Goal: Transaction & Acquisition: Purchase product/service

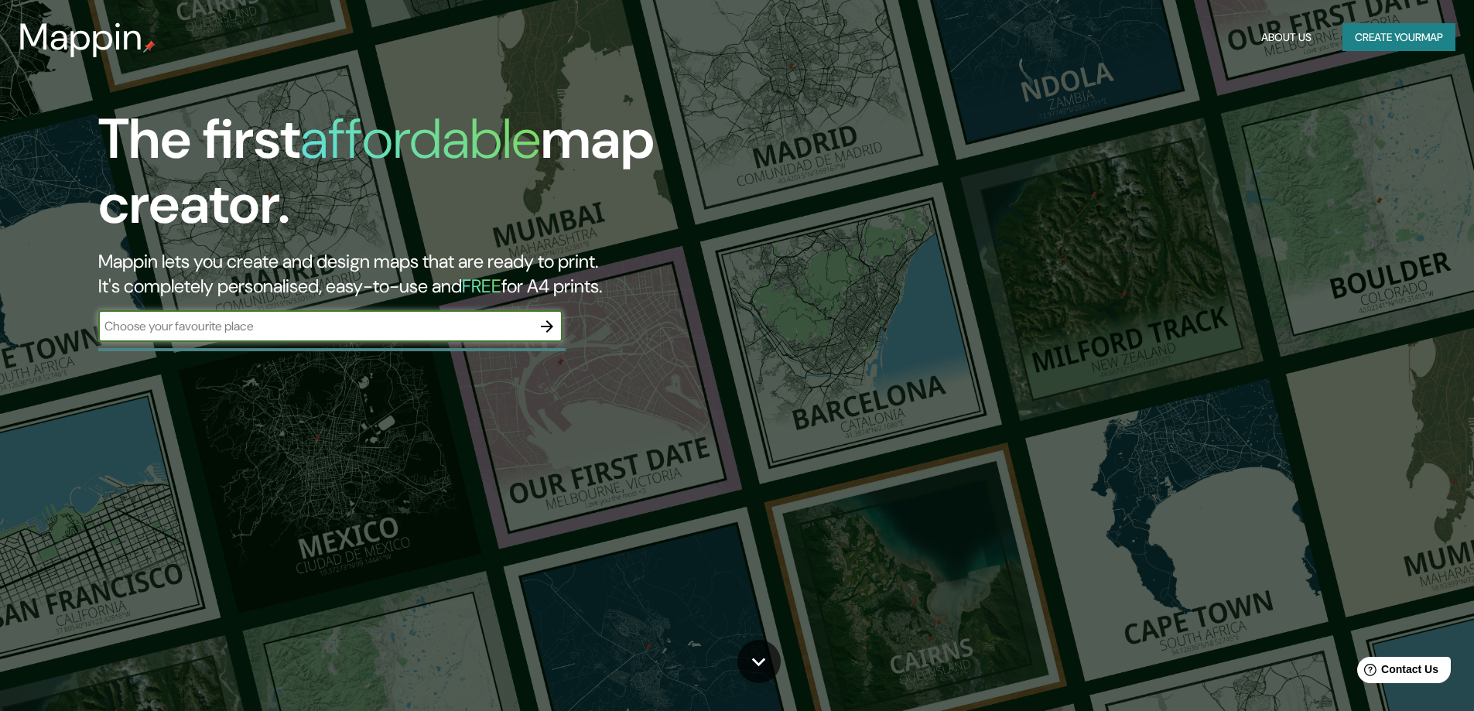
click at [423, 333] on input "text" at bounding box center [314, 326] width 433 height 18
click at [555, 333] on icon "button" at bounding box center [547, 326] width 19 height 19
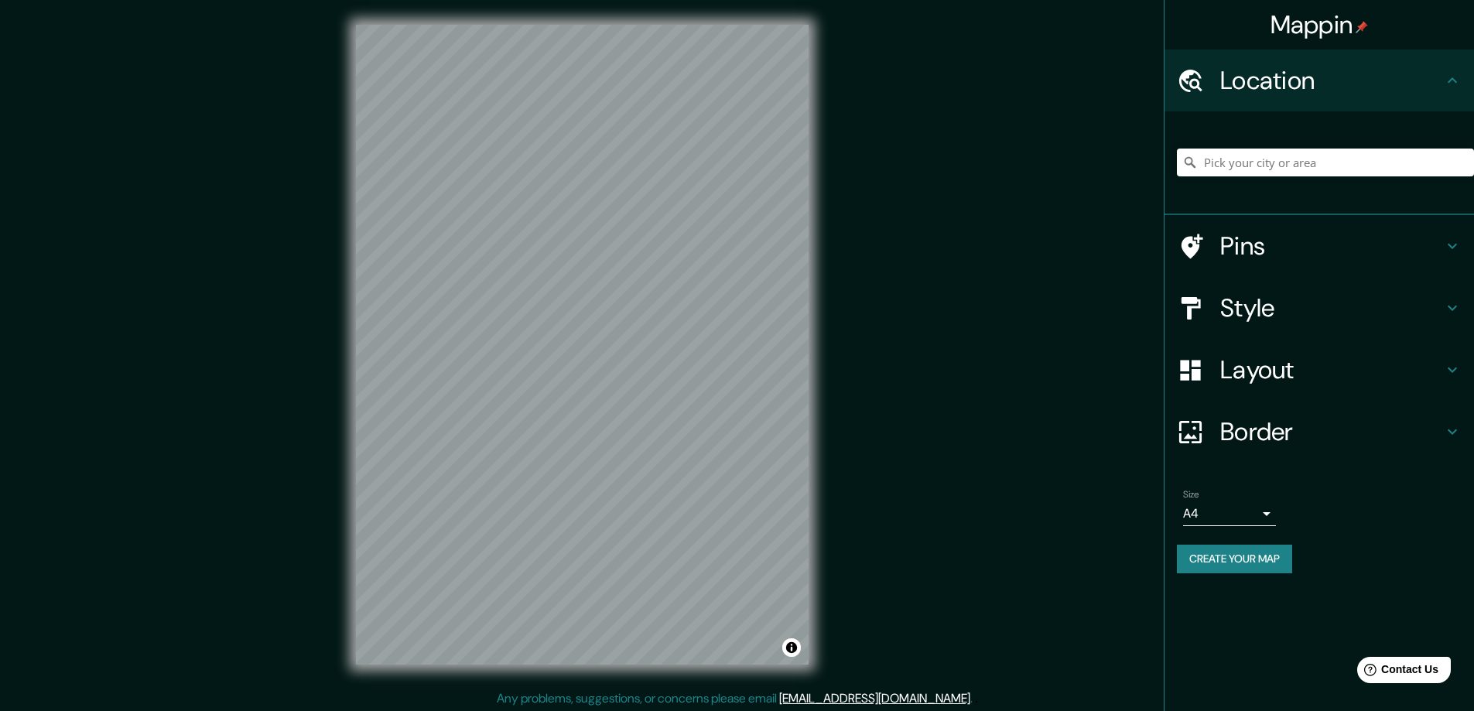
click at [1224, 249] on h4 "Pins" at bounding box center [1331, 246] width 223 height 31
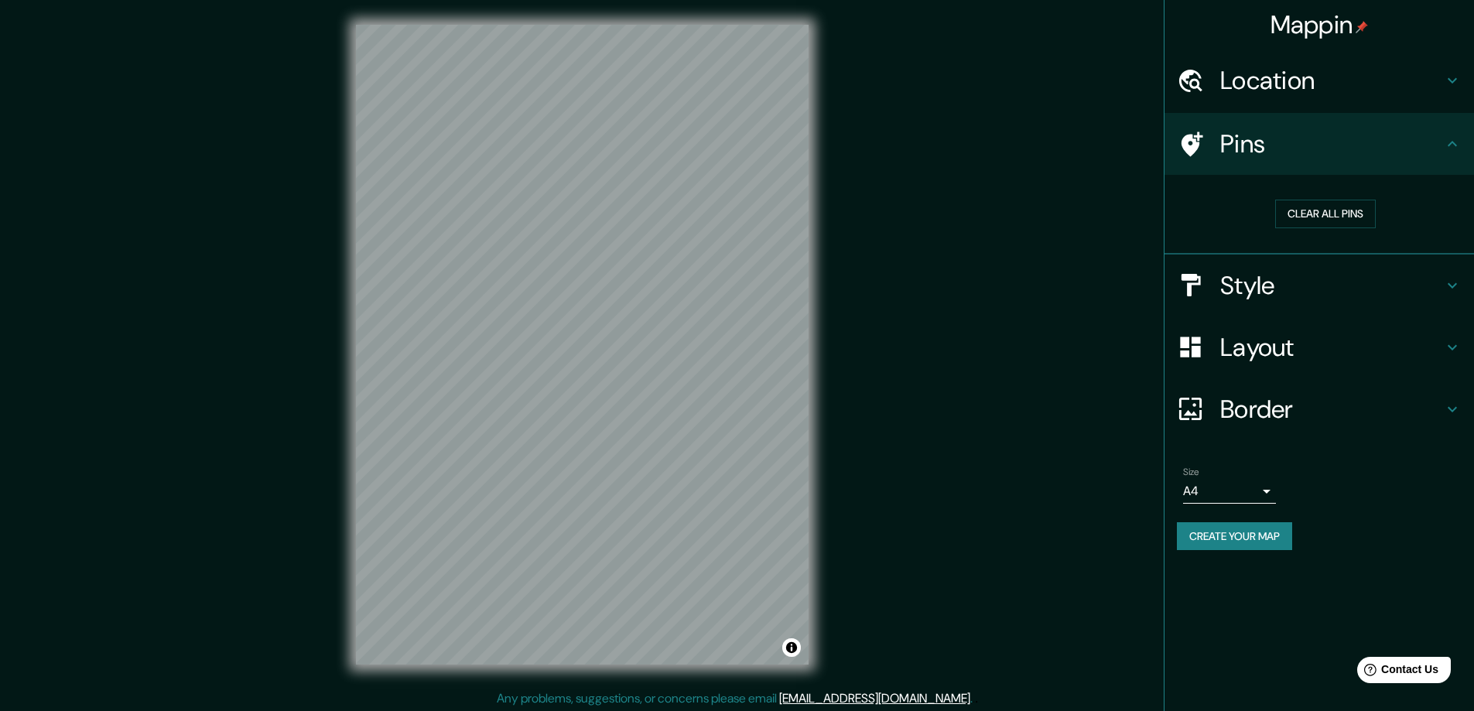
click at [1283, 167] on div "Pins" at bounding box center [1318, 144] width 309 height 62
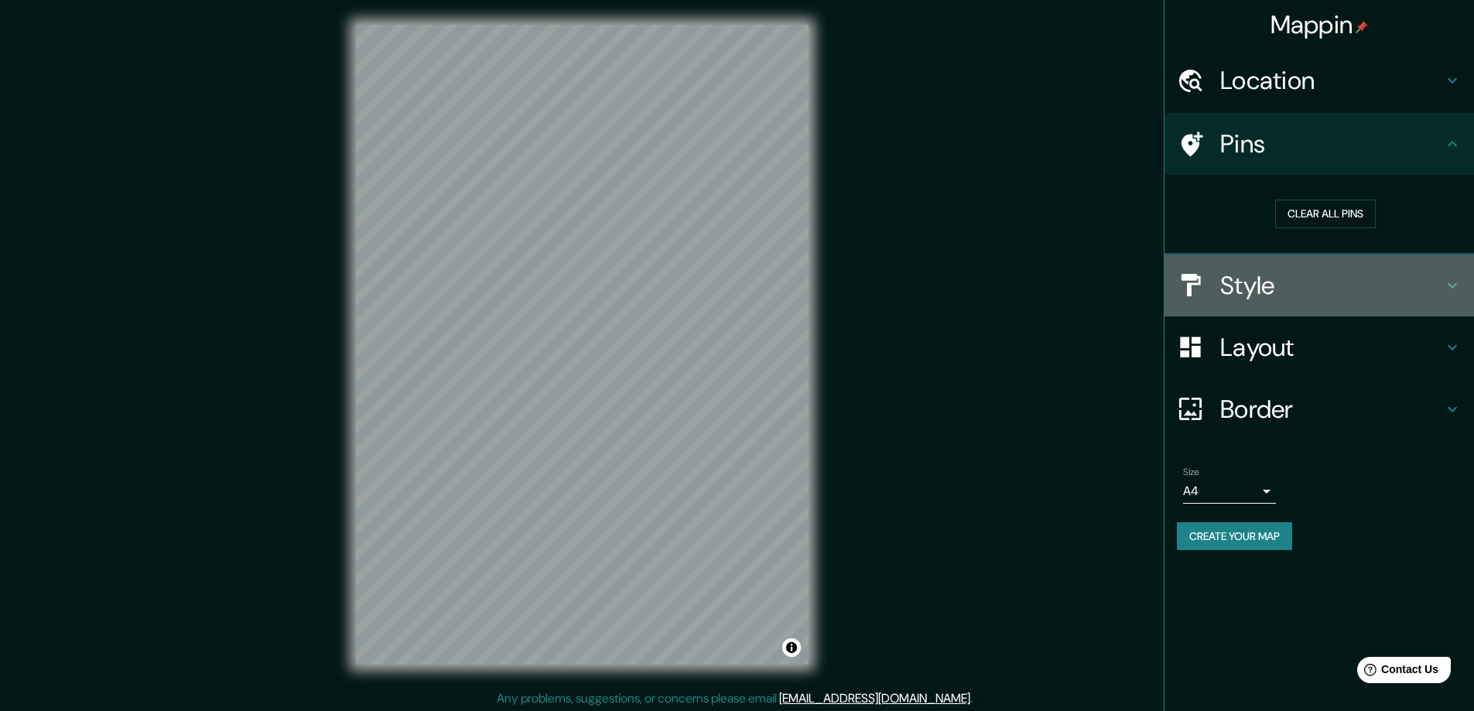
click at [1291, 285] on h4 "Style" at bounding box center [1331, 285] width 223 height 31
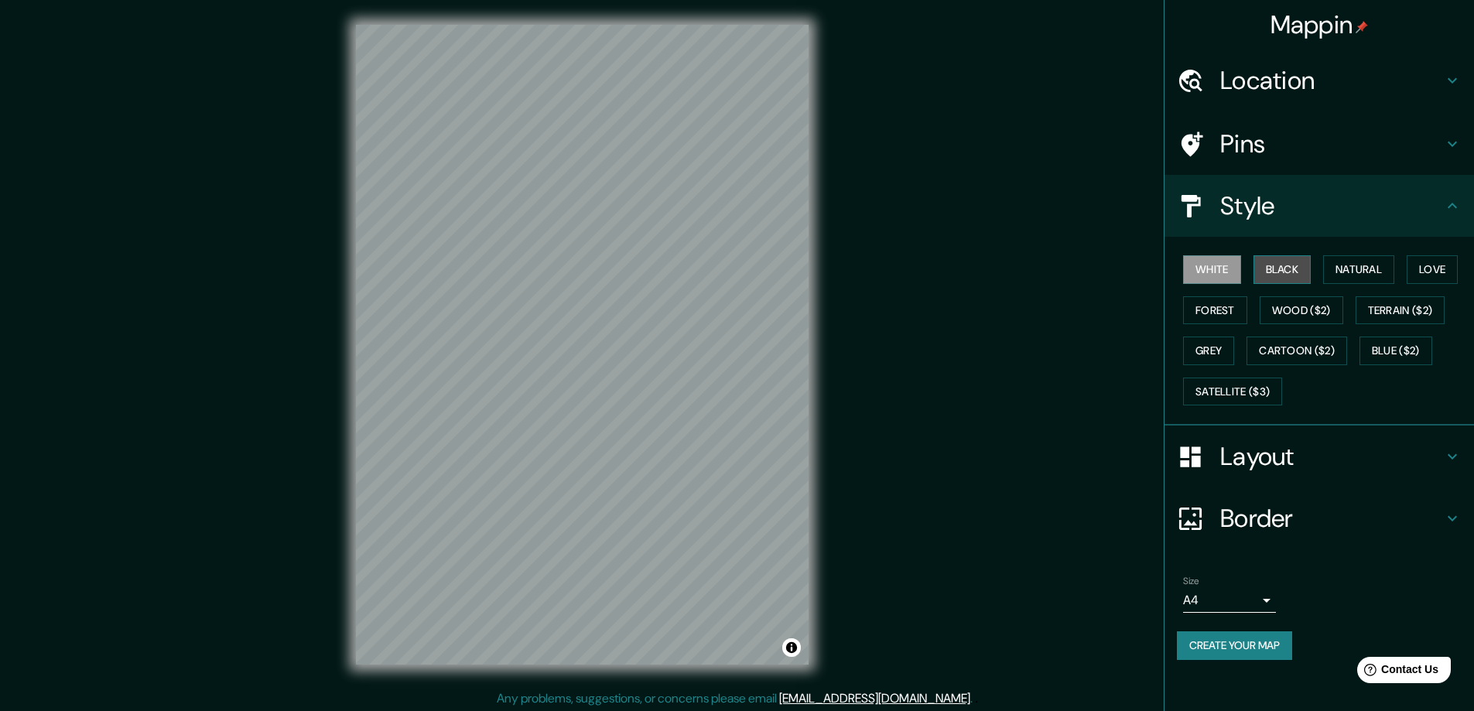
click at [1295, 270] on button "Black" at bounding box center [1282, 269] width 58 height 29
click at [1363, 269] on button "Natural" at bounding box center [1358, 269] width 71 height 29
click at [1433, 268] on button "Love" at bounding box center [1431, 269] width 51 height 29
click at [1221, 302] on button "Forest" at bounding box center [1215, 310] width 64 height 29
click at [1311, 306] on button "Wood ($2)" at bounding box center [1301, 310] width 84 height 29
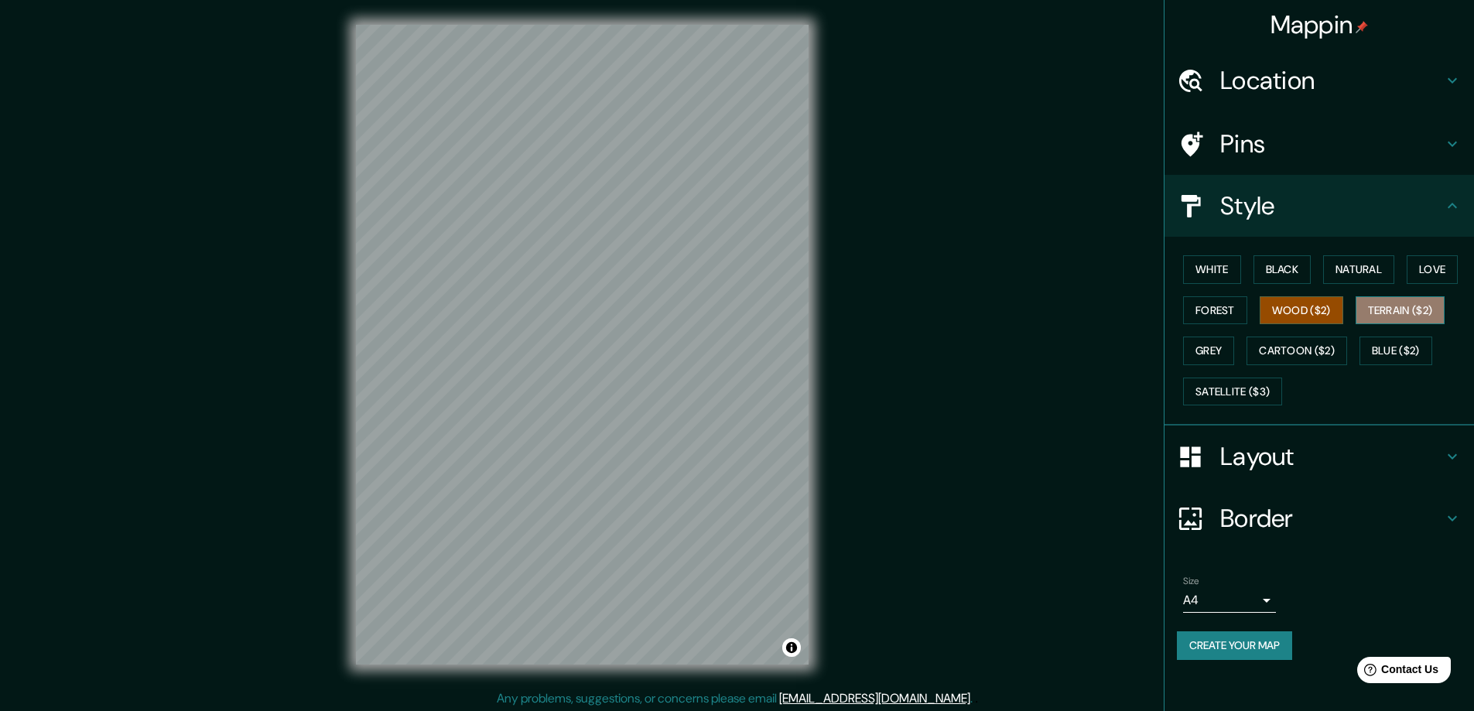
click at [1368, 313] on button "Terrain ($2)" at bounding box center [1400, 310] width 90 height 29
click at [1218, 354] on button "Grey" at bounding box center [1208, 351] width 51 height 29
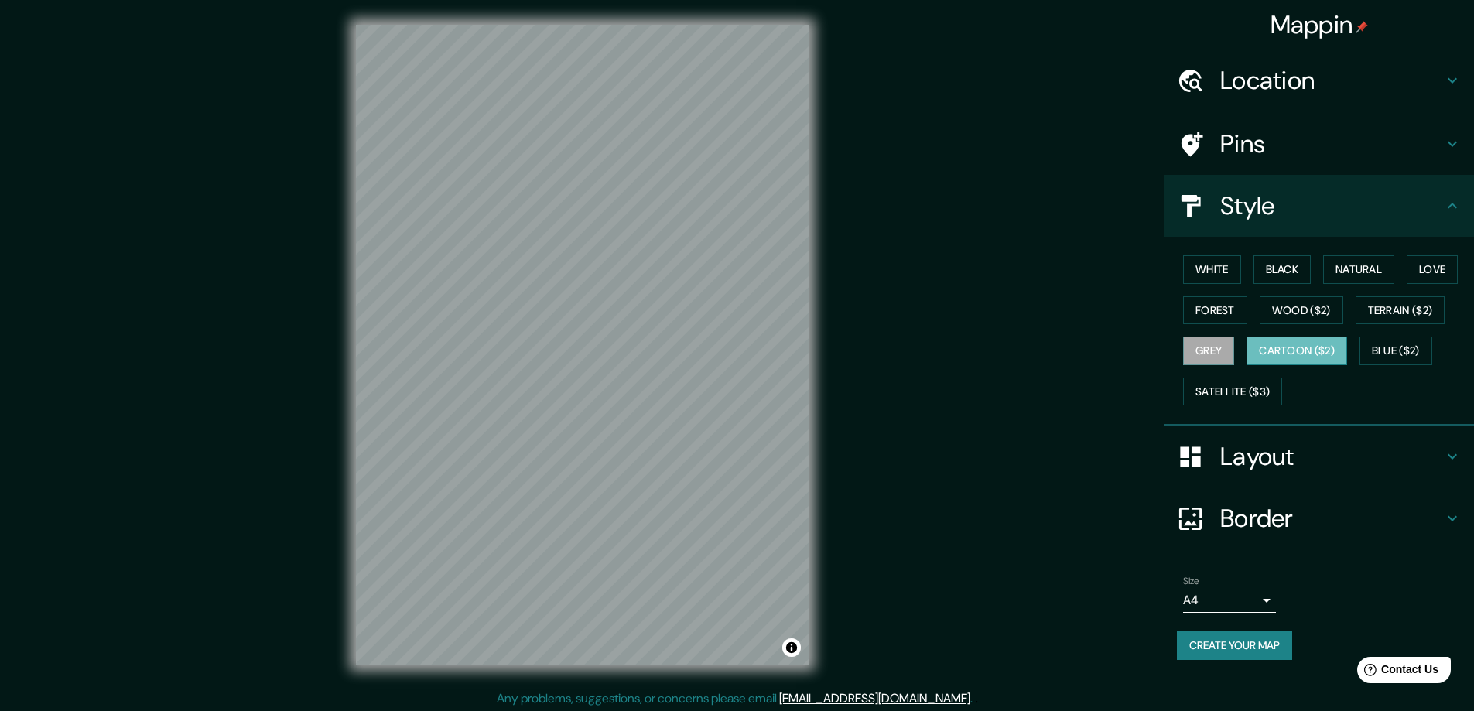
click at [1291, 353] on button "Cartoon ($2)" at bounding box center [1296, 351] width 101 height 29
click at [1266, 400] on button "Satellite ($3)" at bounding box center [1232, 392] width 99 height 29
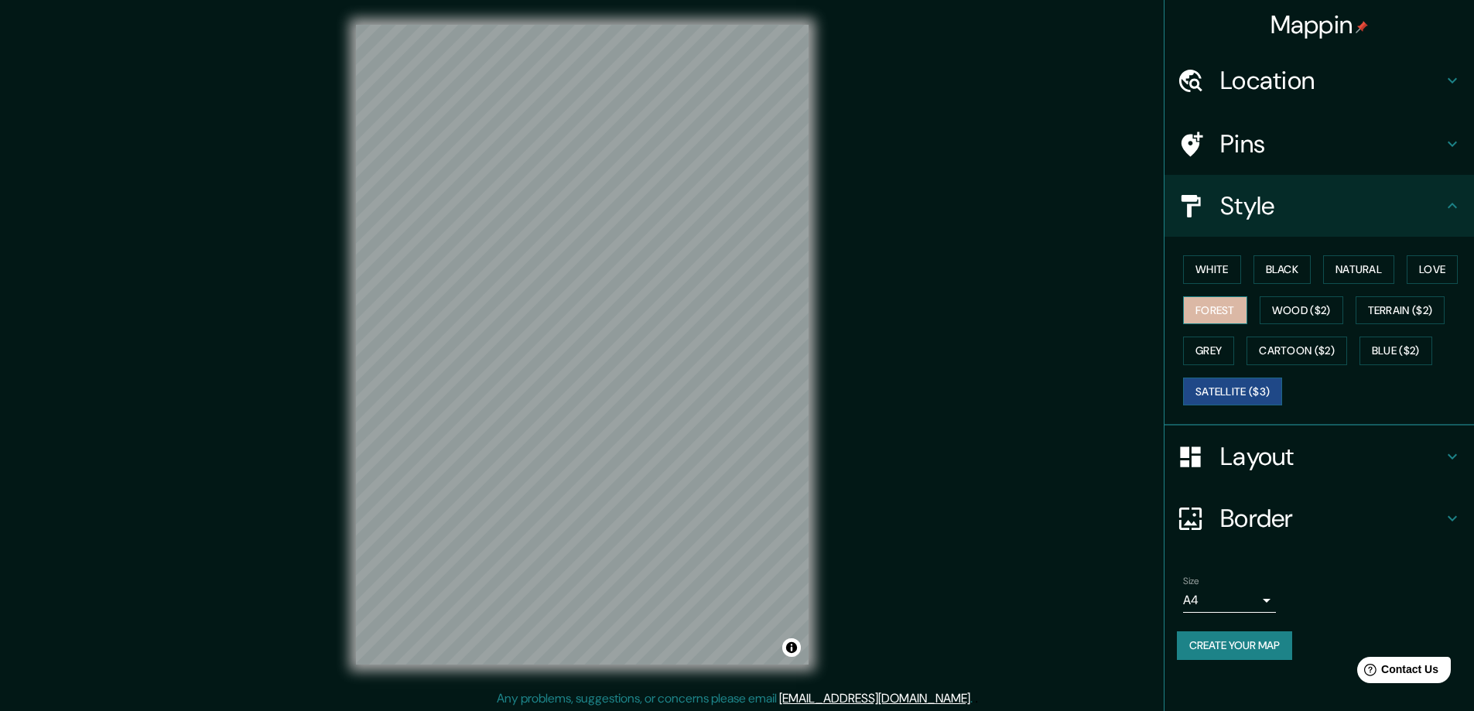
click at [1221, 313] on button "Forest" at bounding box center [1215, 310] width 64 height 29
